Goal: Task Accomplishment & Management: Use online tool/utility

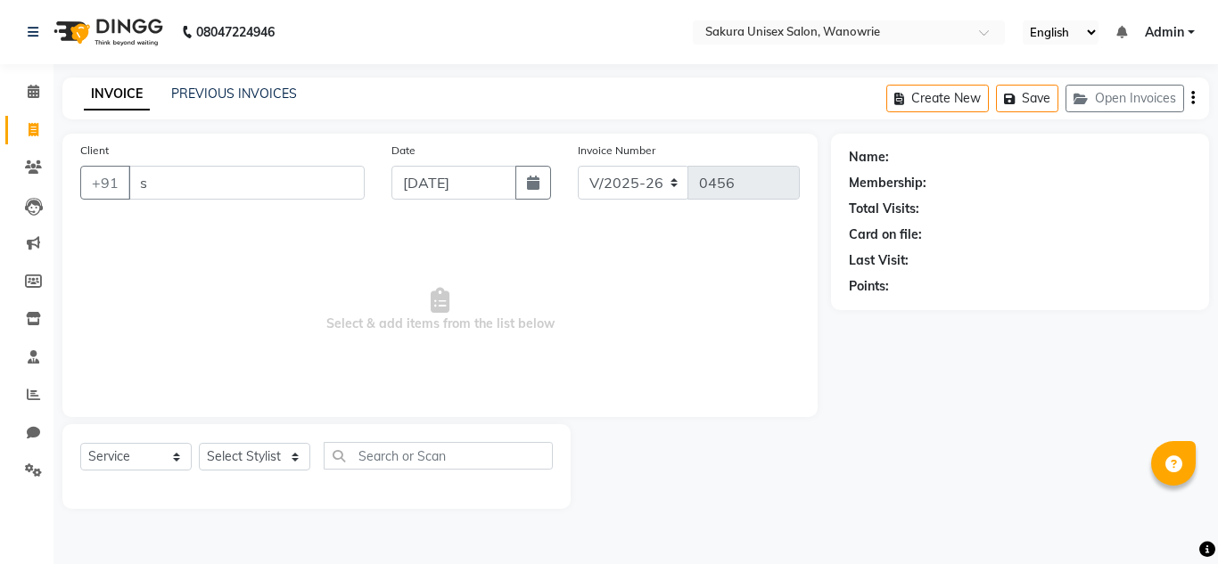
select select "7662"
select select "service"
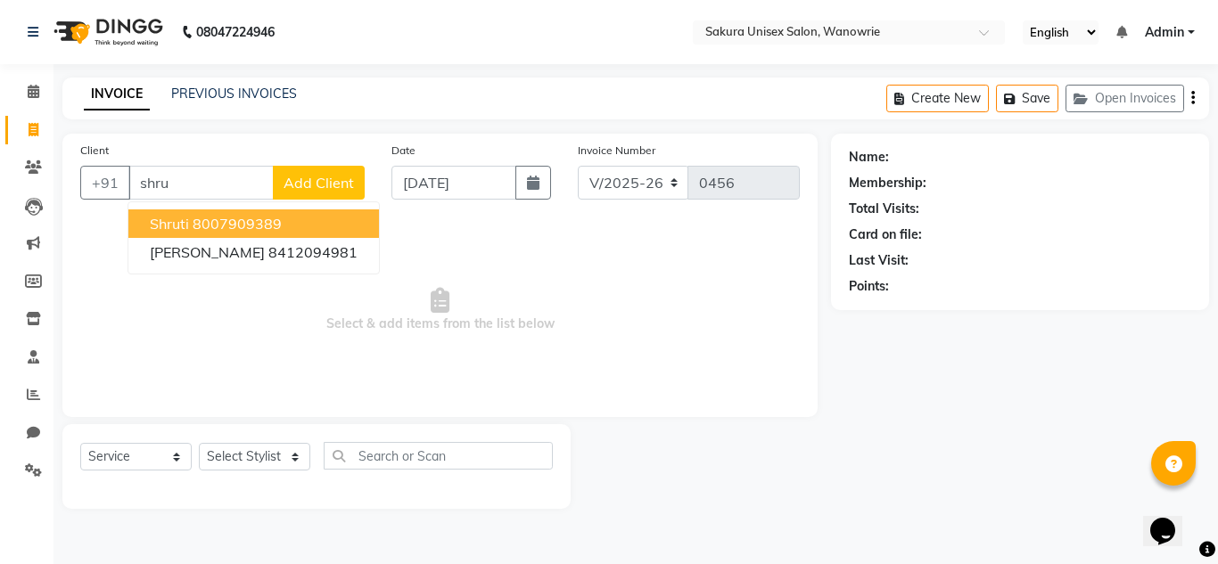
click at [287, 218] on button "shruti 8007909389" at bounding box center [253, 224] width 251 height 29
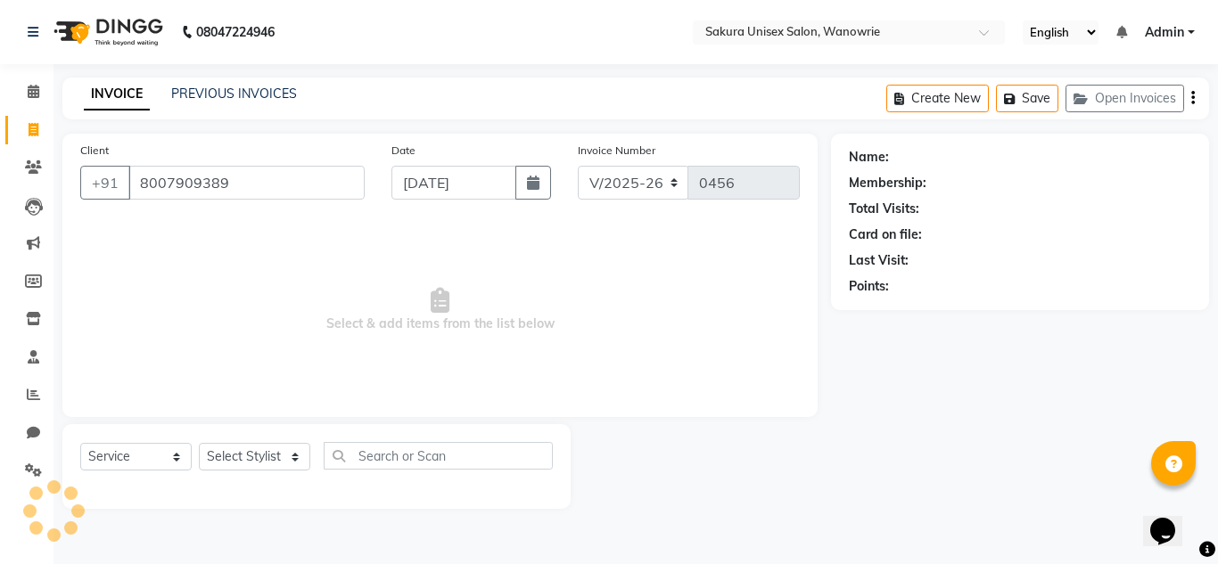
type input "8007909389"
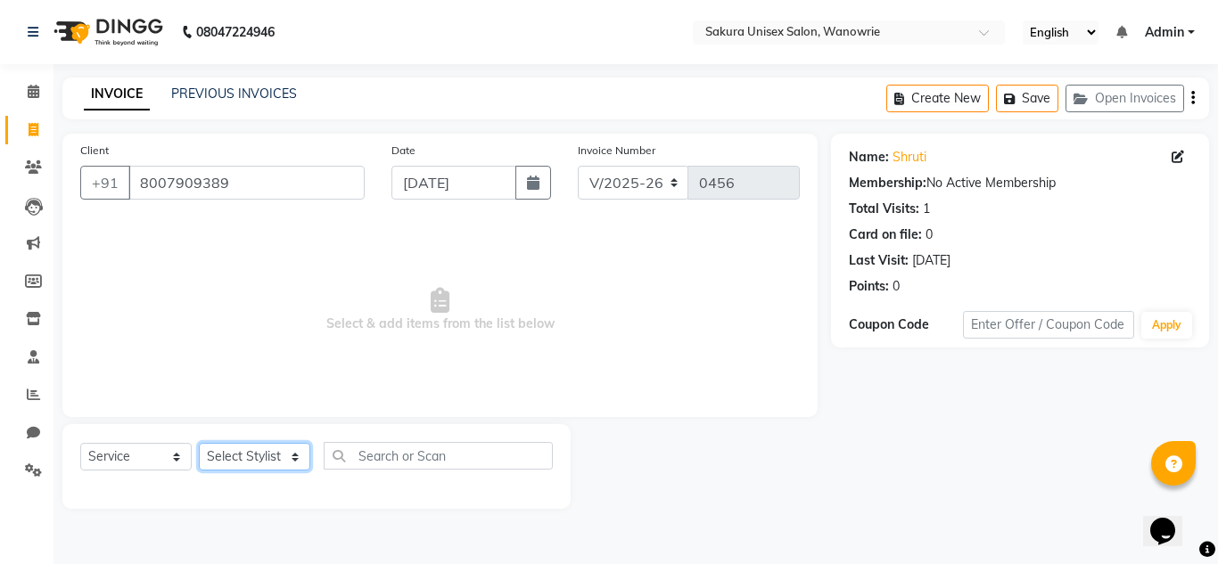
click at [263, 467] on select "Select Stylist [PERSON_NAME] [PERSON_NAME] krishi [PERSON_NAME] sachin" at bounding box center [254, 457] width 111 height 28
select select "87943"
click at [199, 443] on select "Select Stylist [PERSON_NAME] [PERSON_NAME] krishi [PERSON_NAME] sachin" at bounding box center [254, 457] width 111 height 28
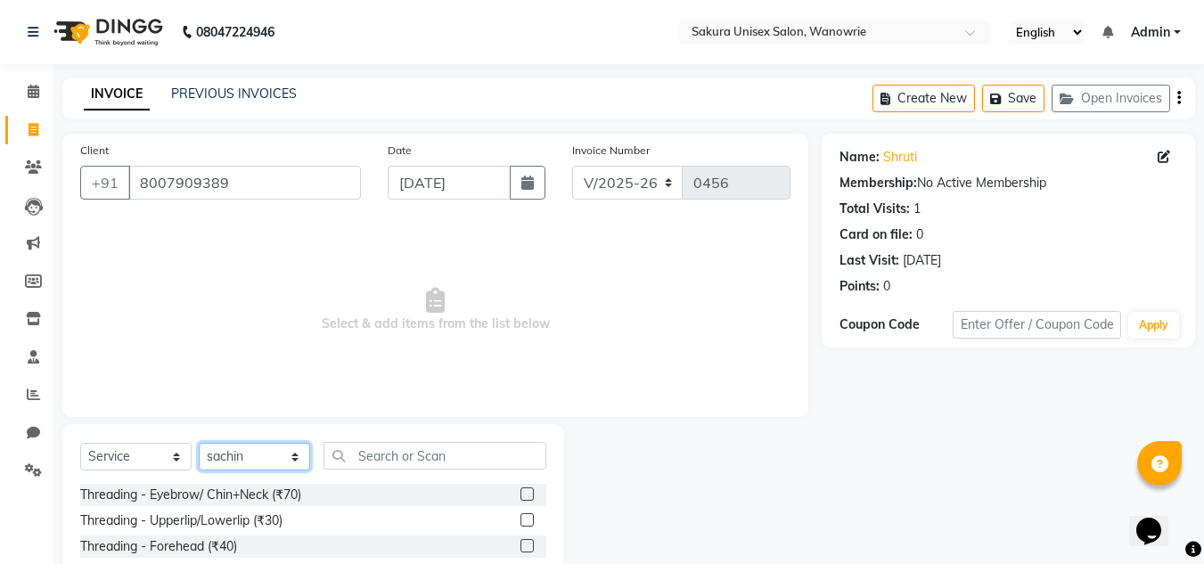
scroll to position [150, 0]
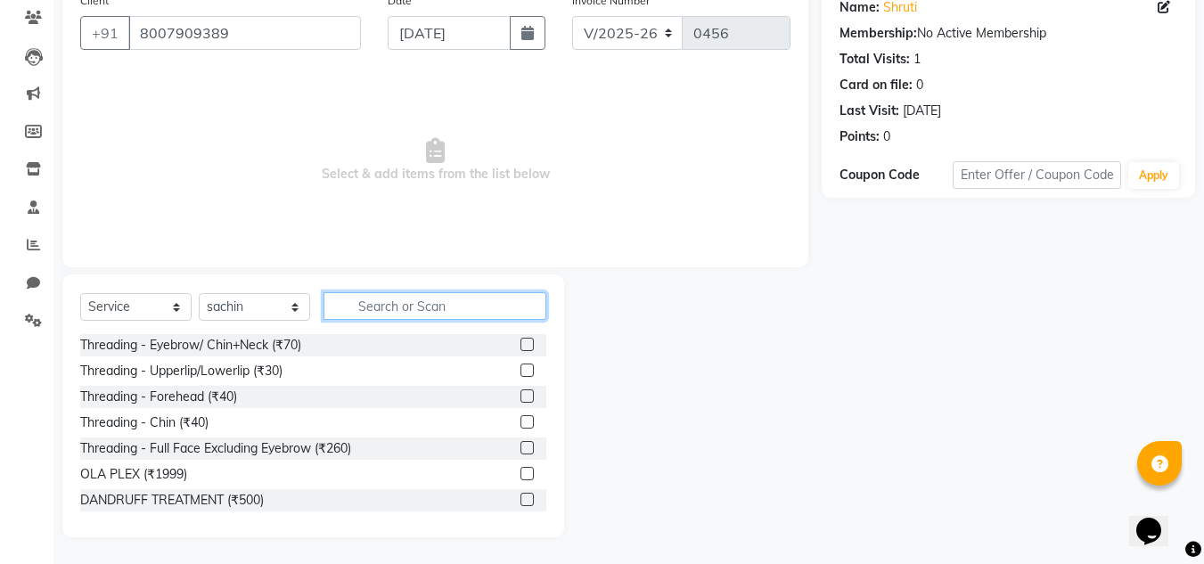
click at [424, 307] on input "text" at bounding box center [435, 306] width 223 height 28
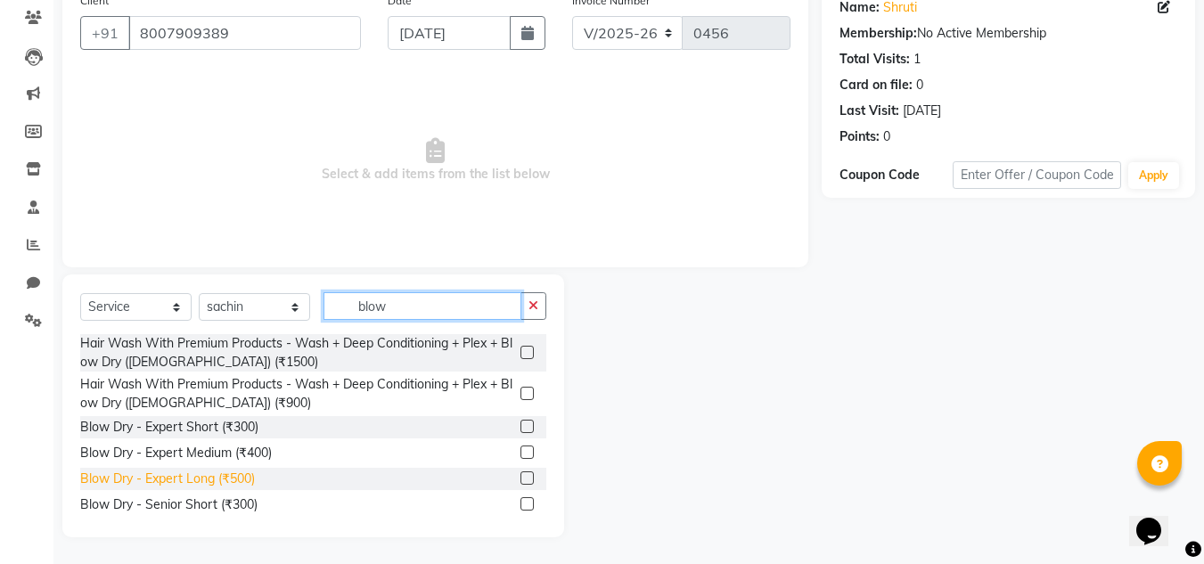
type input "blow"
click at [242, 474] on div "Blow Dry - Expert Long (₹500)" at bounding box center [167, 479] width 175 height 19
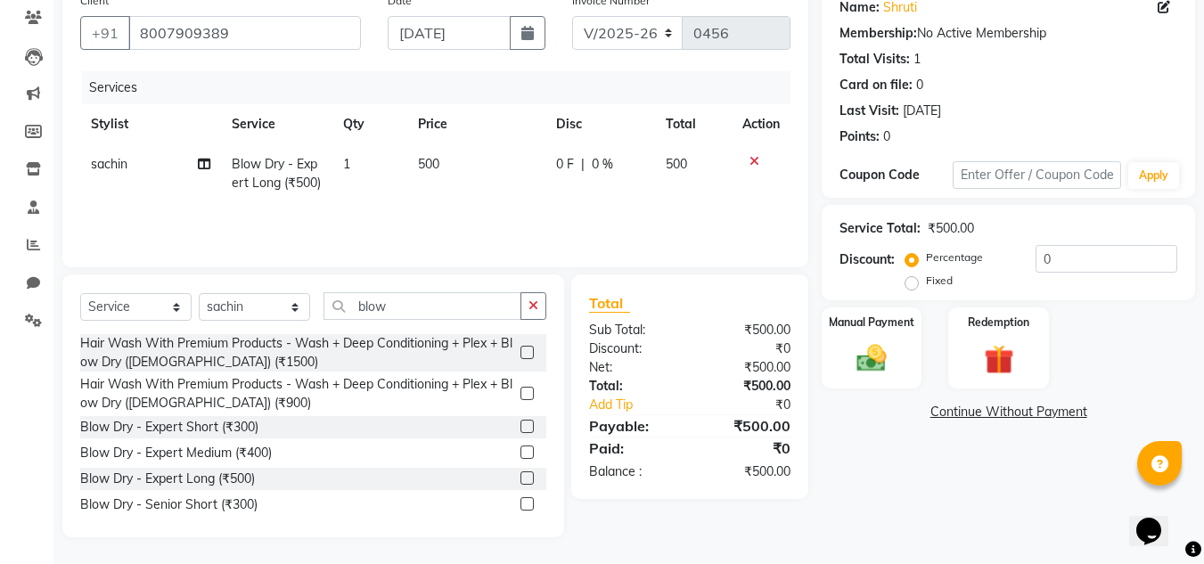
click at [521, 472] on label at bounding box center [527, 478] width 13 height 13
click at [521, 473] on input "checkbox" at bounding box center [527, 479] width 12 height 12
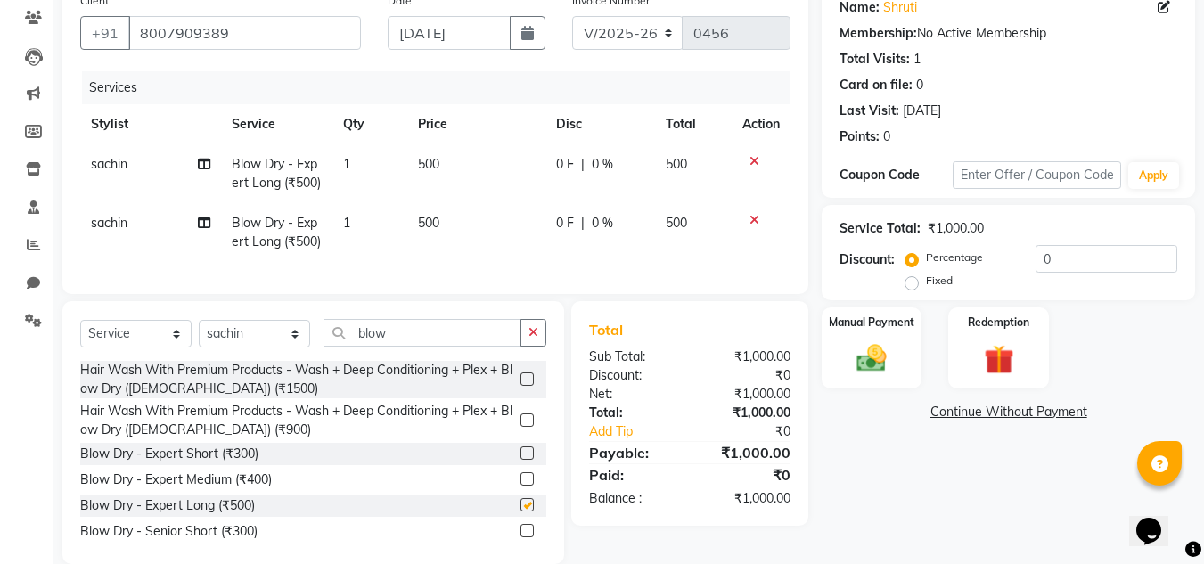
checkbox input "false"
click at [756, 220] on icon at bounding box center [755, 220] width 10 height 12
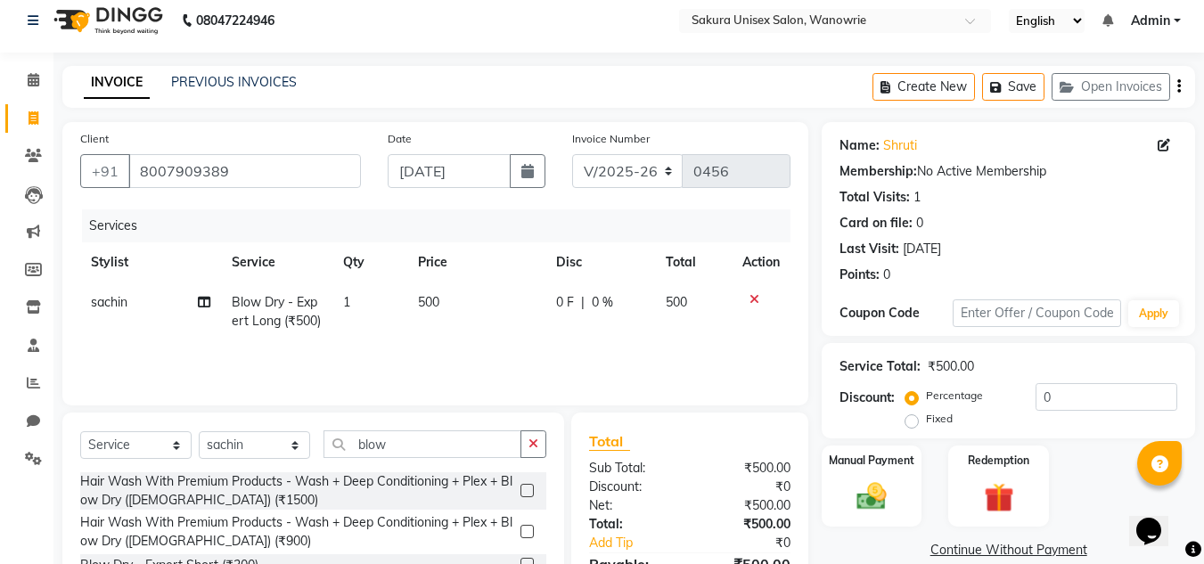
scroll to position [0, 0]
